Goal: Find specific page/section: Find specific page/section

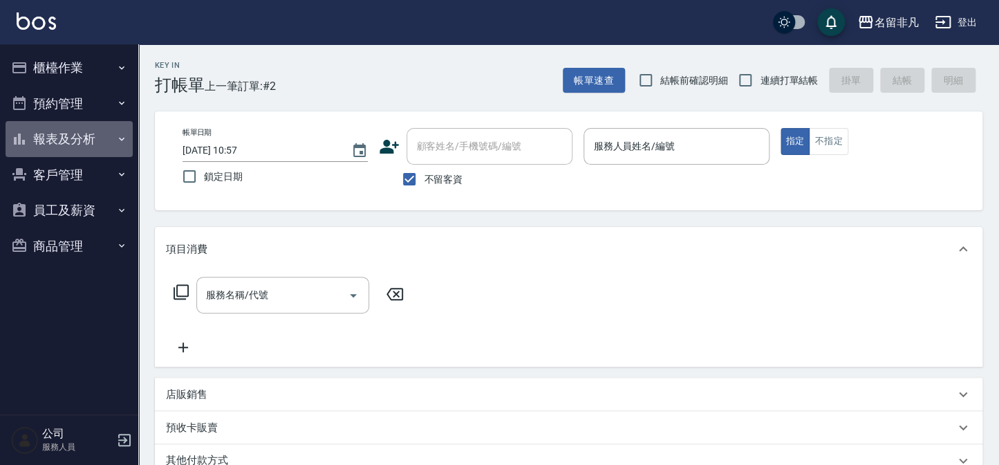
click at [53, 130] on button "報表及分析" at bounding box center [69, 139] width 127 height 36
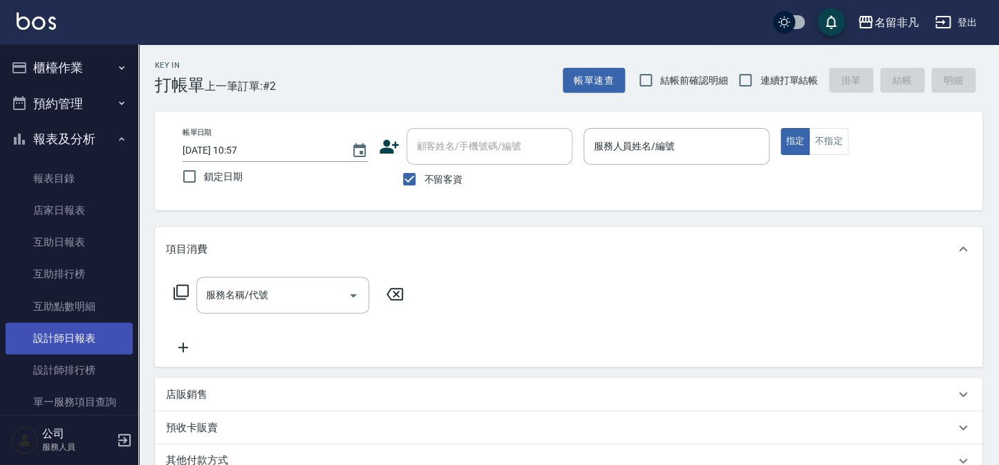
click at [75, 331] on link "設計師日報表" at bounding box center [69, 338] width 127 height 32
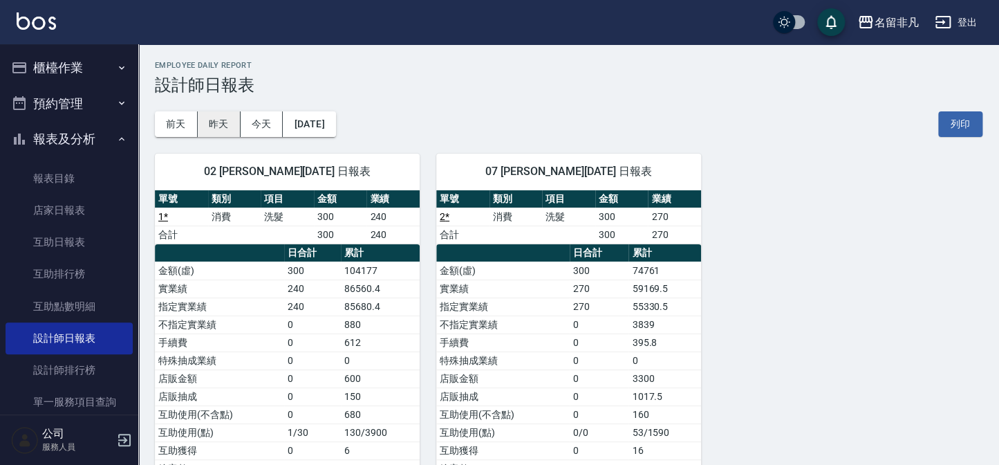
click at [227, 131] on button "昨天" at bounding box center [219, 124] width 43 height 26
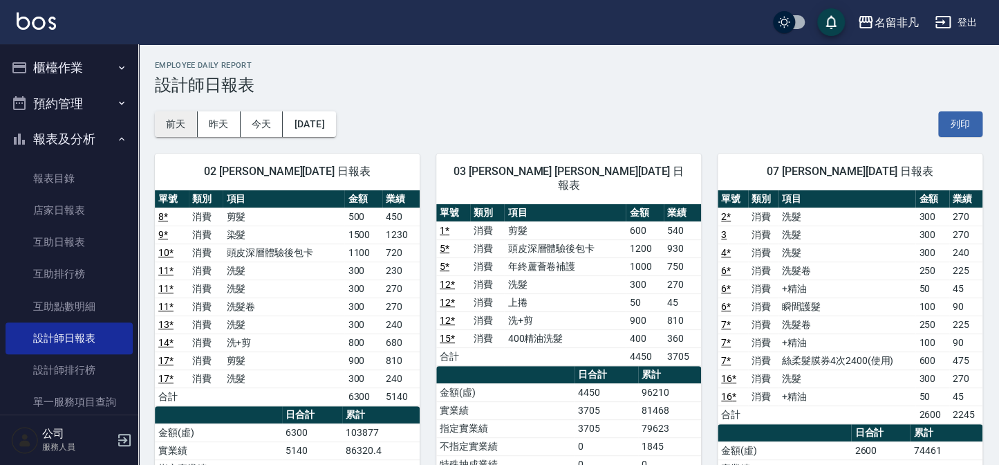
click at [196, 134] on button "前天" at bounding box center [176, 124] width 43 height 26
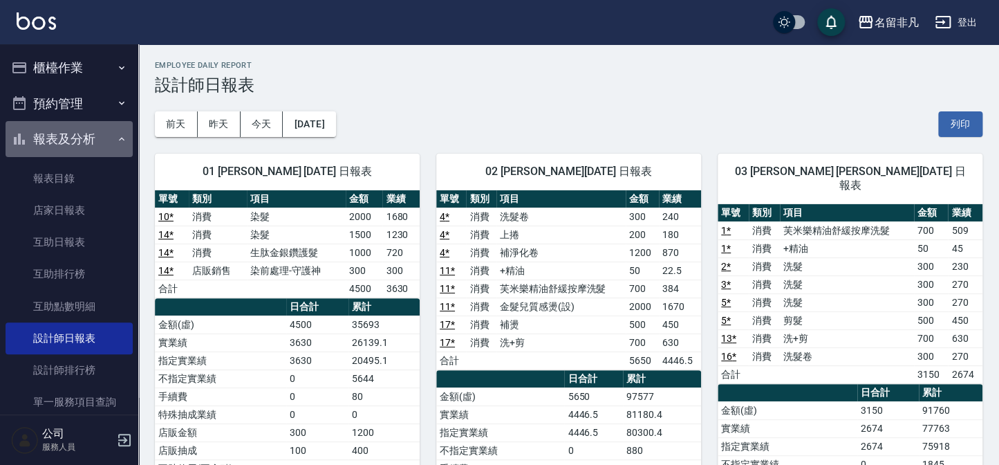
click at [89, 136] on button "報表及分析" at bounding box center [69, 139] width 127 height 36
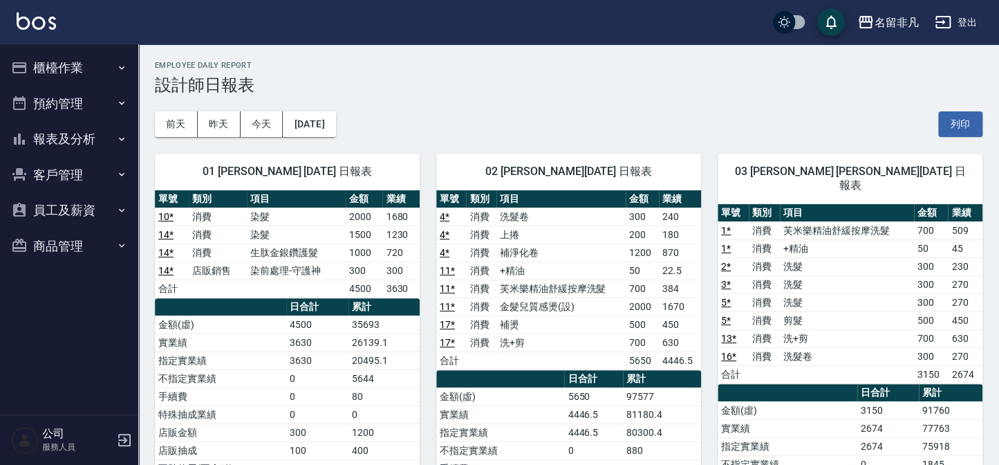
click at [75, 75] on button "櫃檯作業" at bounding box center [69, 68] width 127 height 36
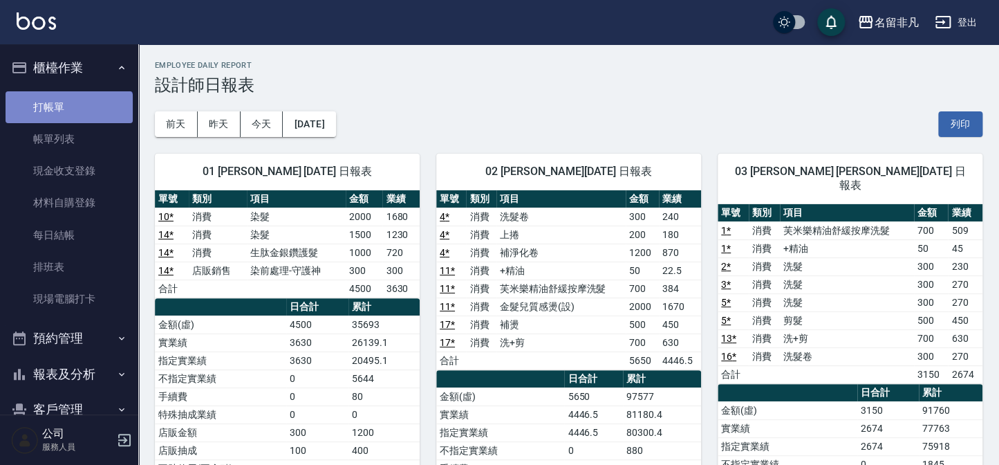
click at [68, 120] on link "打帳單" at bounding box center [69, 107] width 127 height 32
